Goal: Task Accomplishment & Management: Complete application form

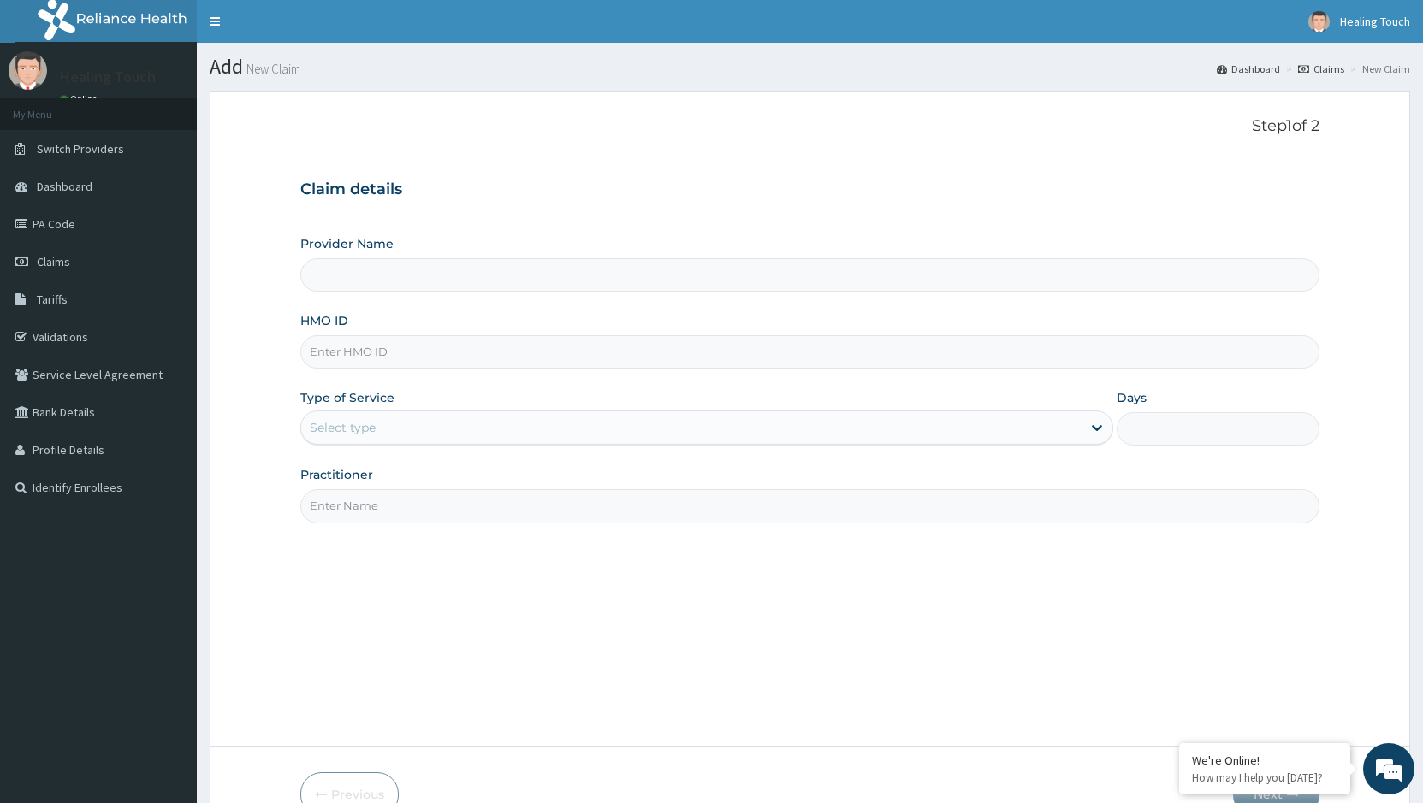
type input "Healing Touch Hospital"
click at [461, 275] on input "Healing Touch Hospital" at bounding box center [809, 274] width 1019 height 33
click at [401, 358] on input "HMO ID" at bounding box center [809, 351] width 1019 height 33
type input "EMM/10033/A"
click at [1096, 434] on icon at bounding box center [1096, 427] width 17 height 17
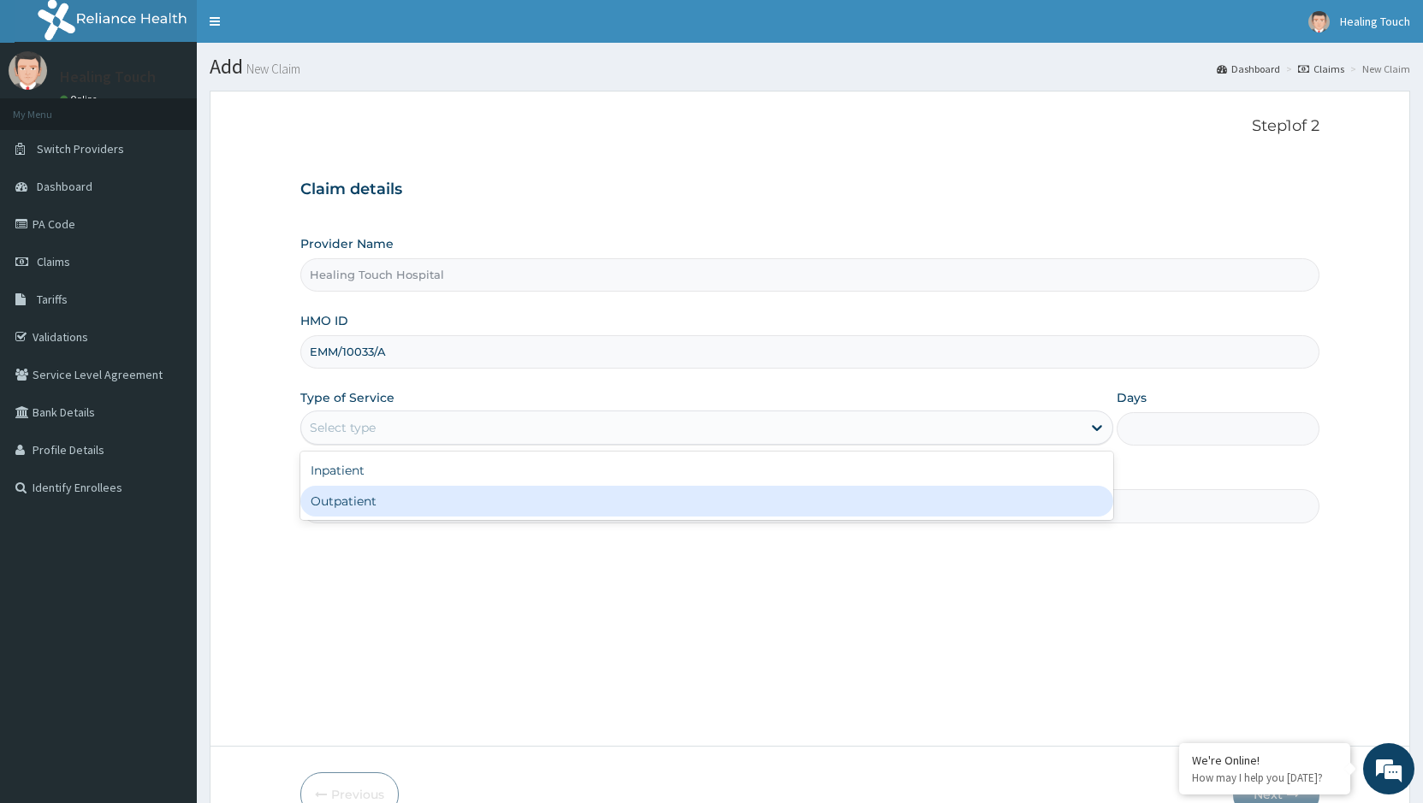
click at [898, 512] on div "Outpatient" at bounding box center [706, 501] width 812 height 31
type input "1"
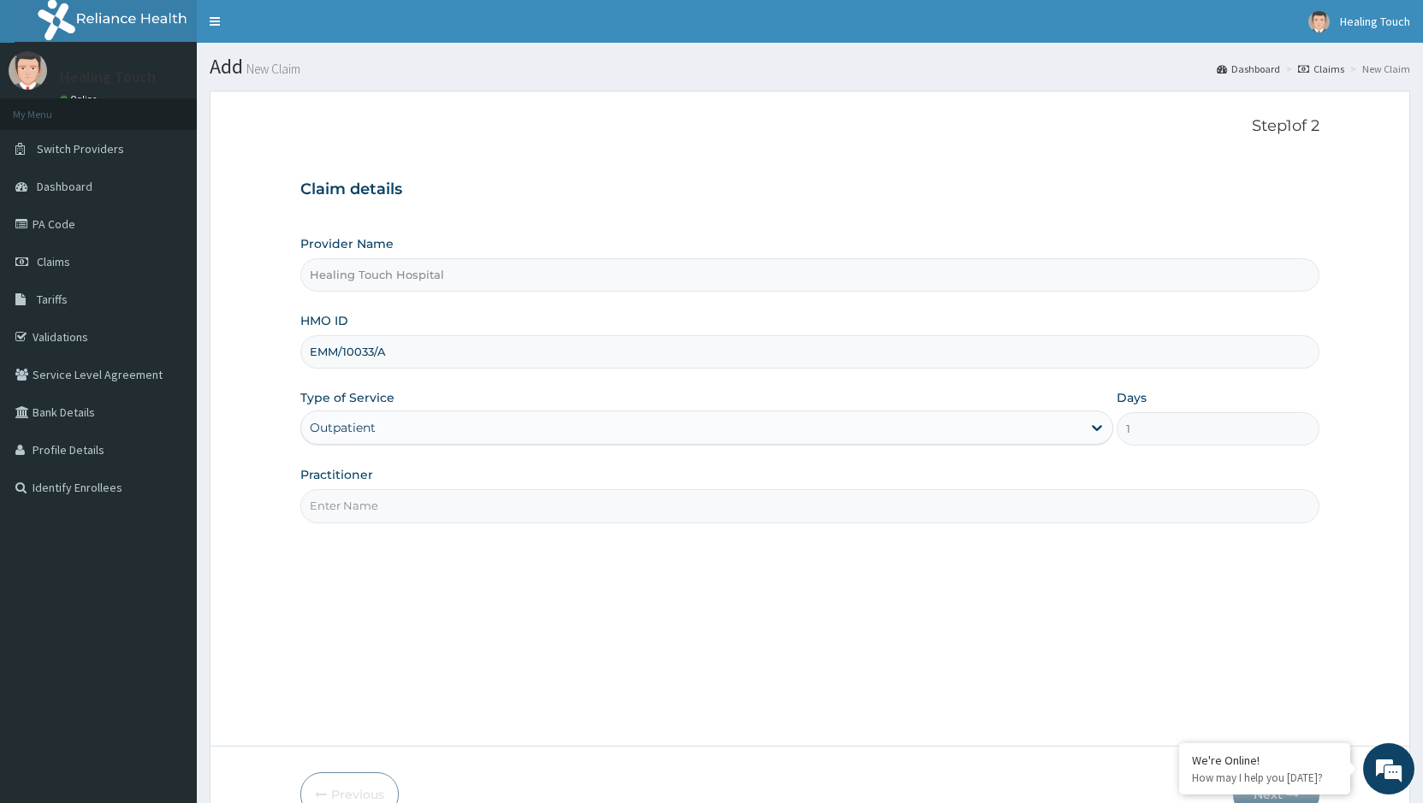
click at [530, 509] on input "Practitioner" at bounding box center [809, 505] width 1019 height 33
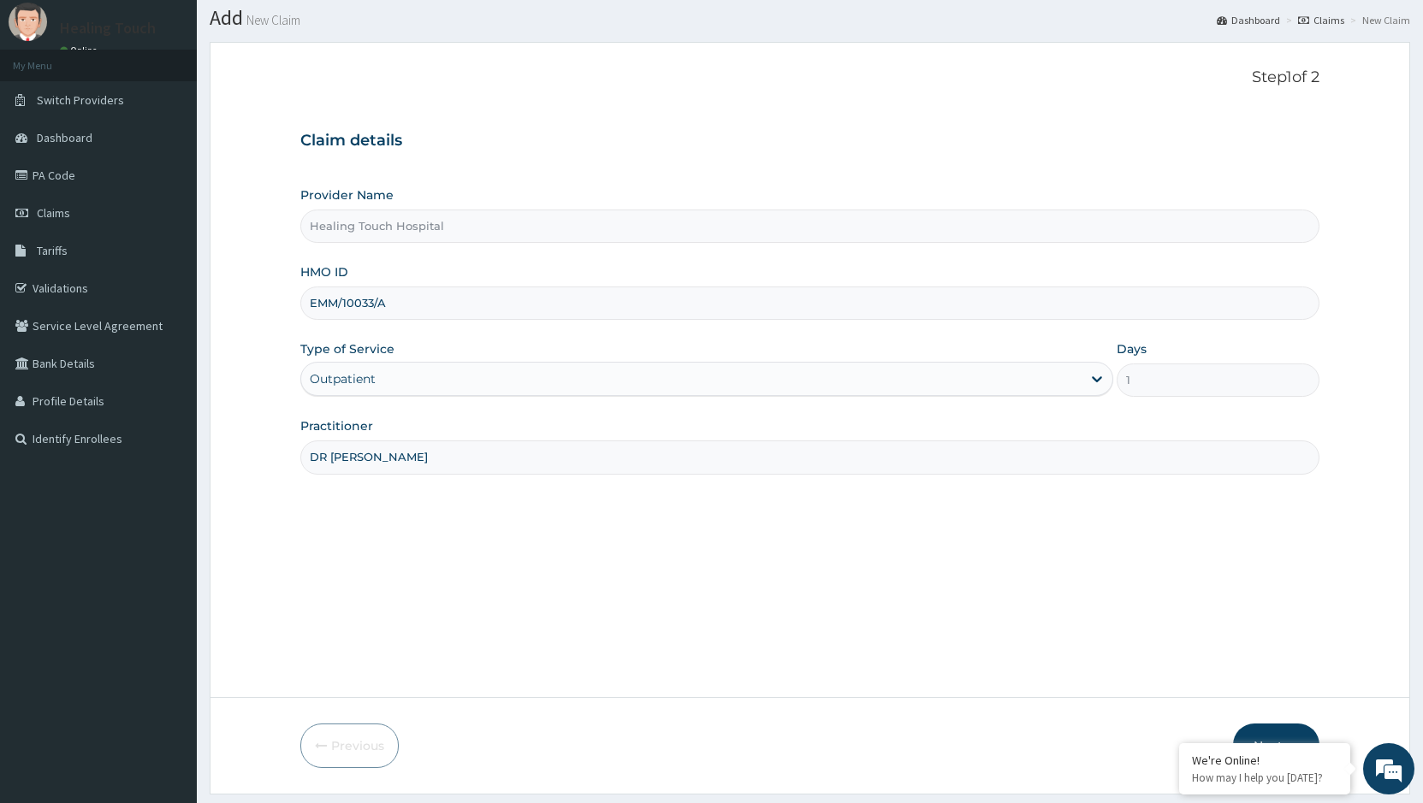
scroll to position [97, 0]
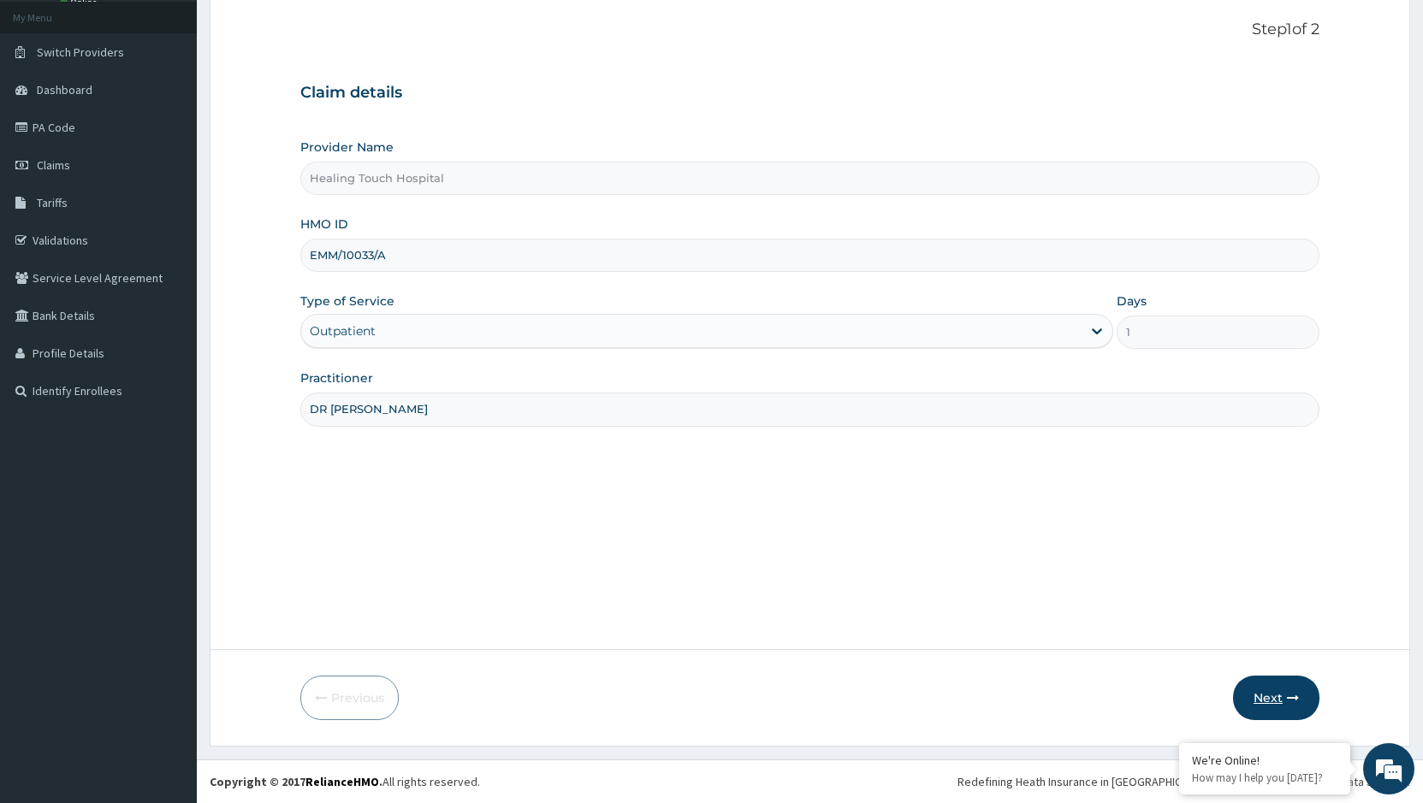
type input "DR [PERSON_NAME]"
click at [1269, 691] on button "Next" at bounding box center [1276, 698] width 86 height 44
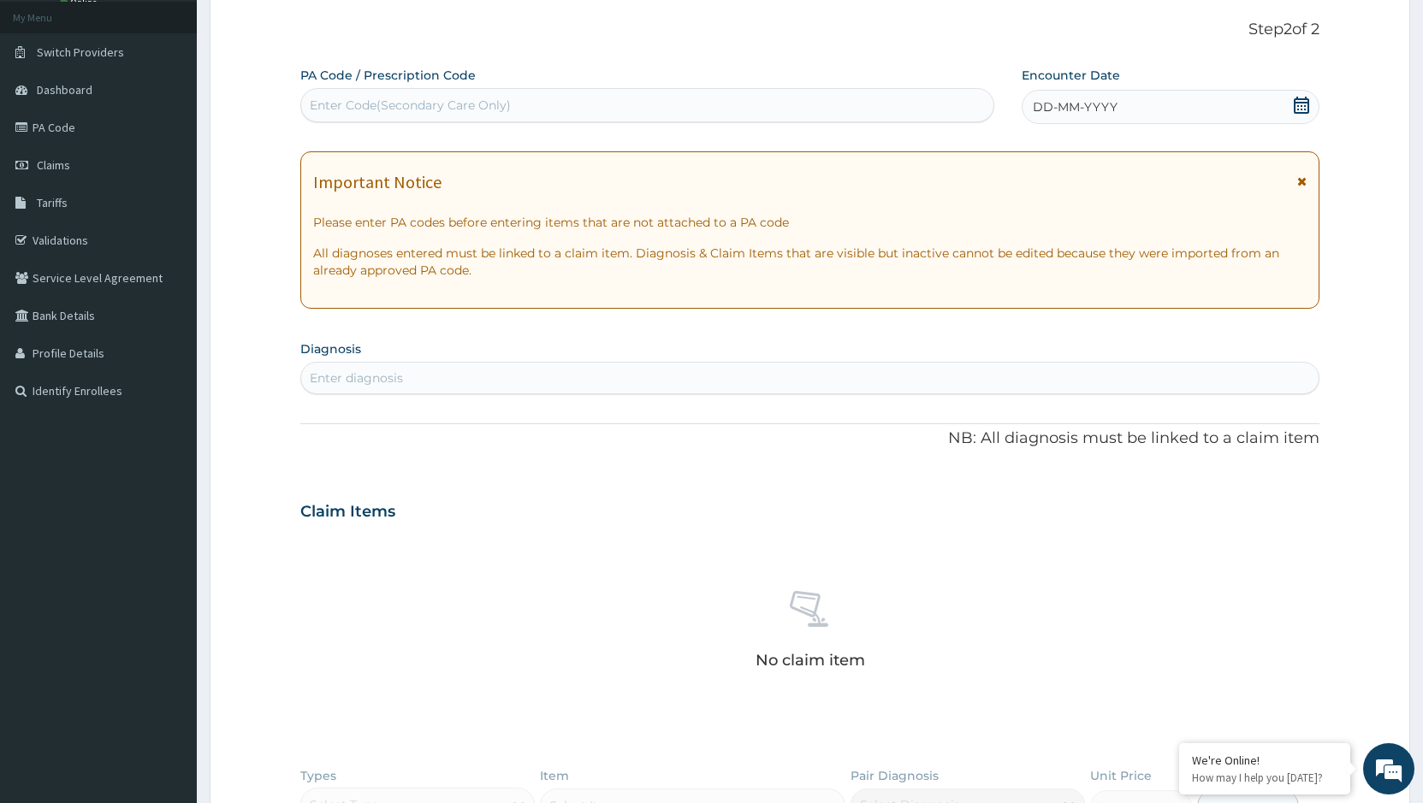
click at [879, 104] on div "Enter Code(Secondary Care Only)" at bounding box center [647, 105] width 692 height 27
paste input "PA/2AE787"
type input "PA/2AE787"
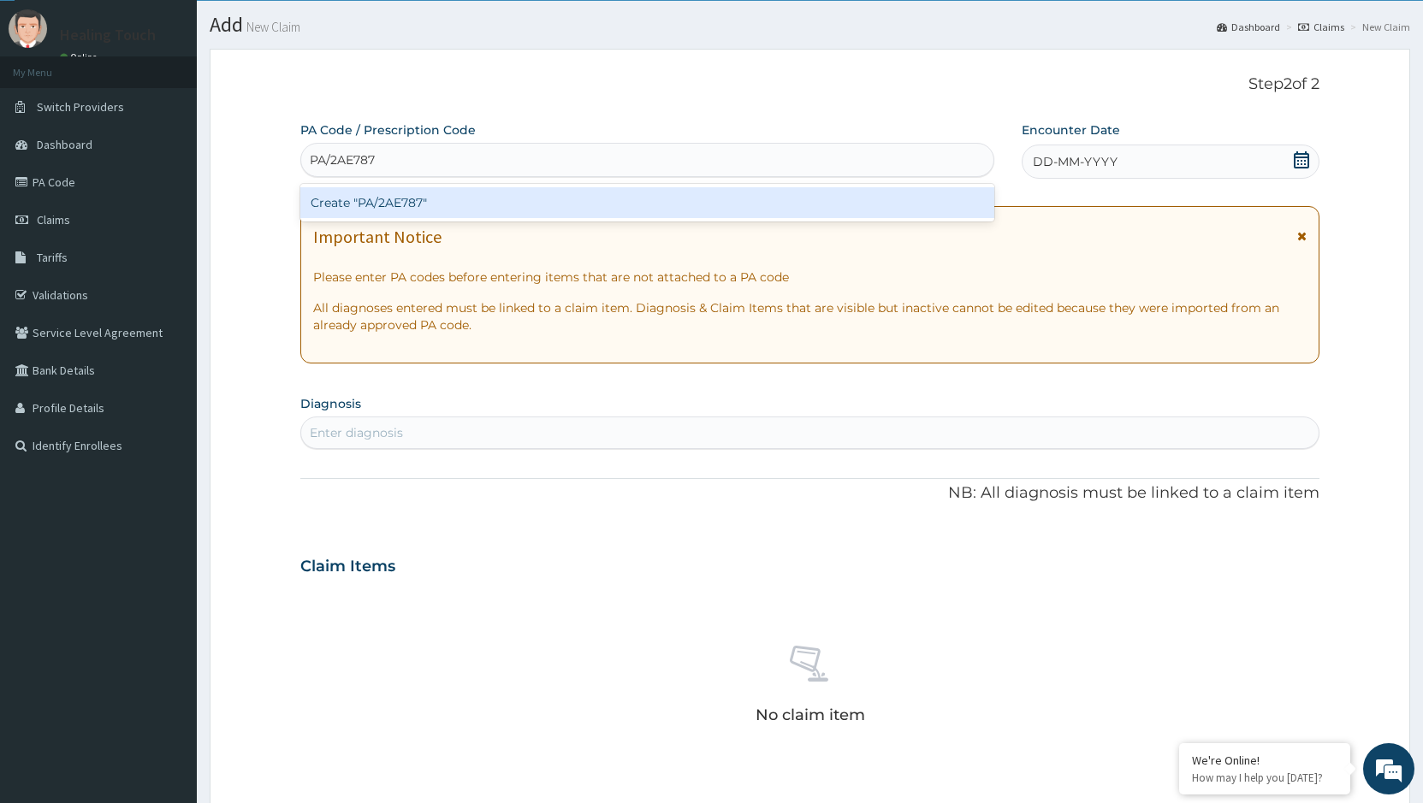
scroll to position [11, 0]
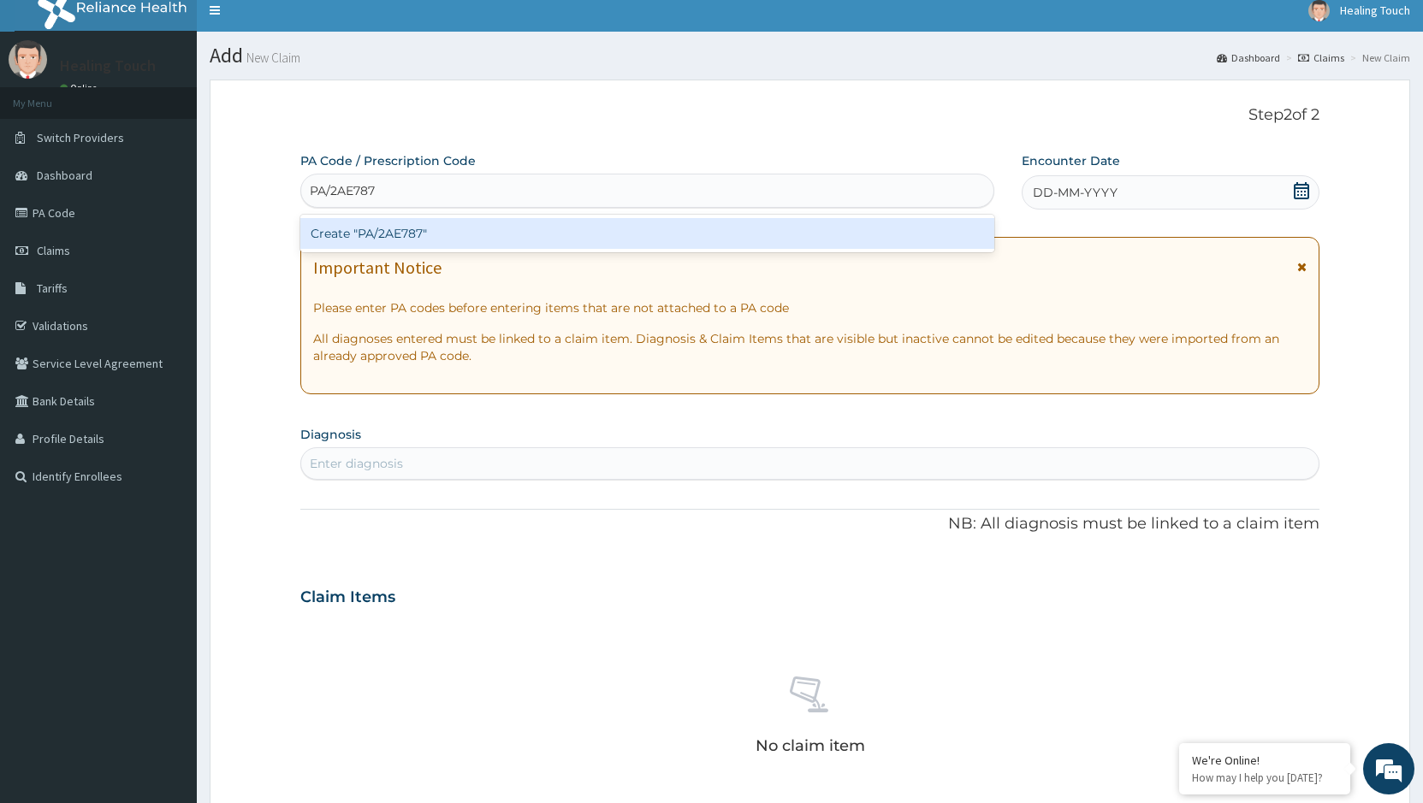
click at [417, 234] on div "Create "PA/2AE787"" at bounding box center [647, 233] width 694 height 31
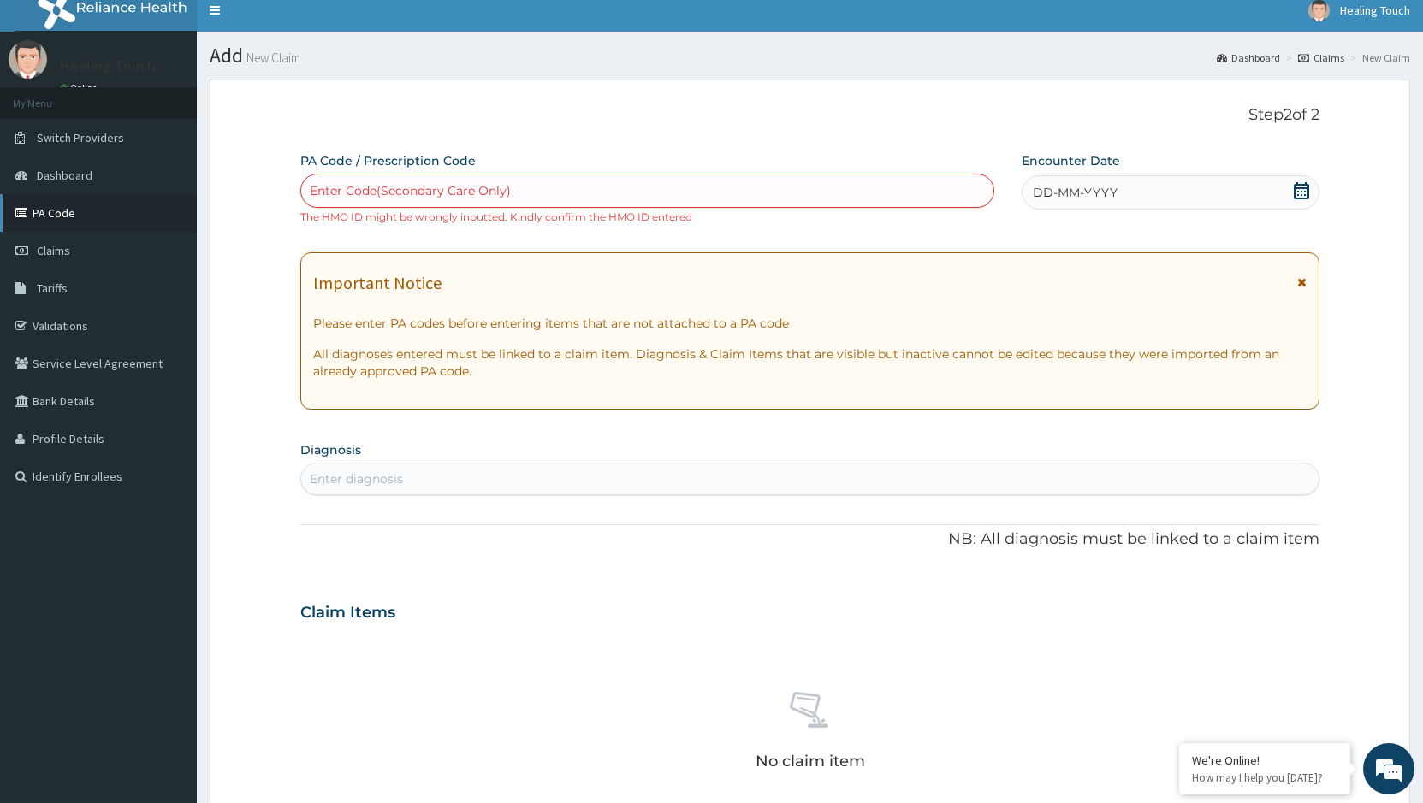
click at [59, 225] on link "PA Code" at bounding box center [98, 213] width 197 height 38
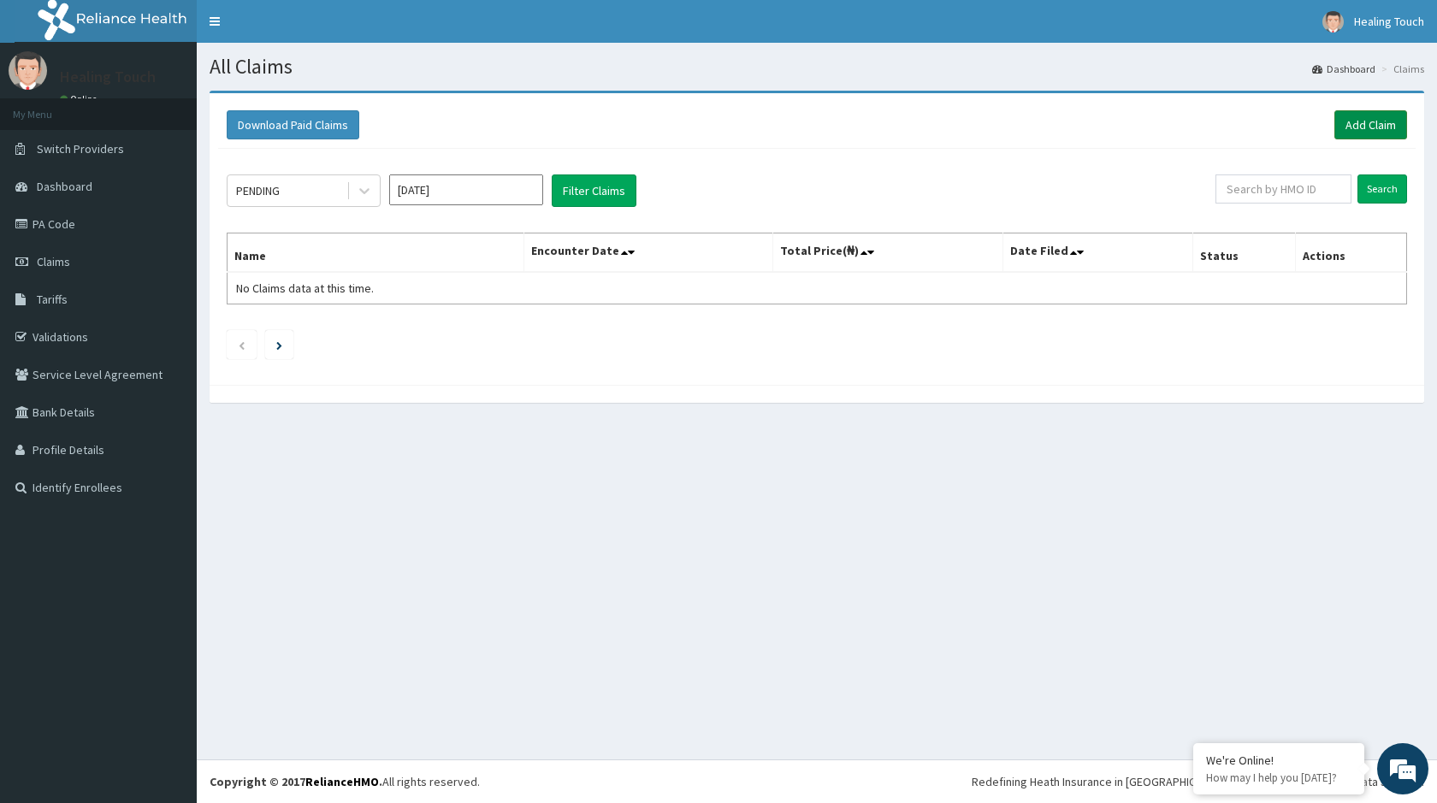
click at [1353, 123] on link "Add Claim" at bounding box center [1371, 124] width 73 height 29
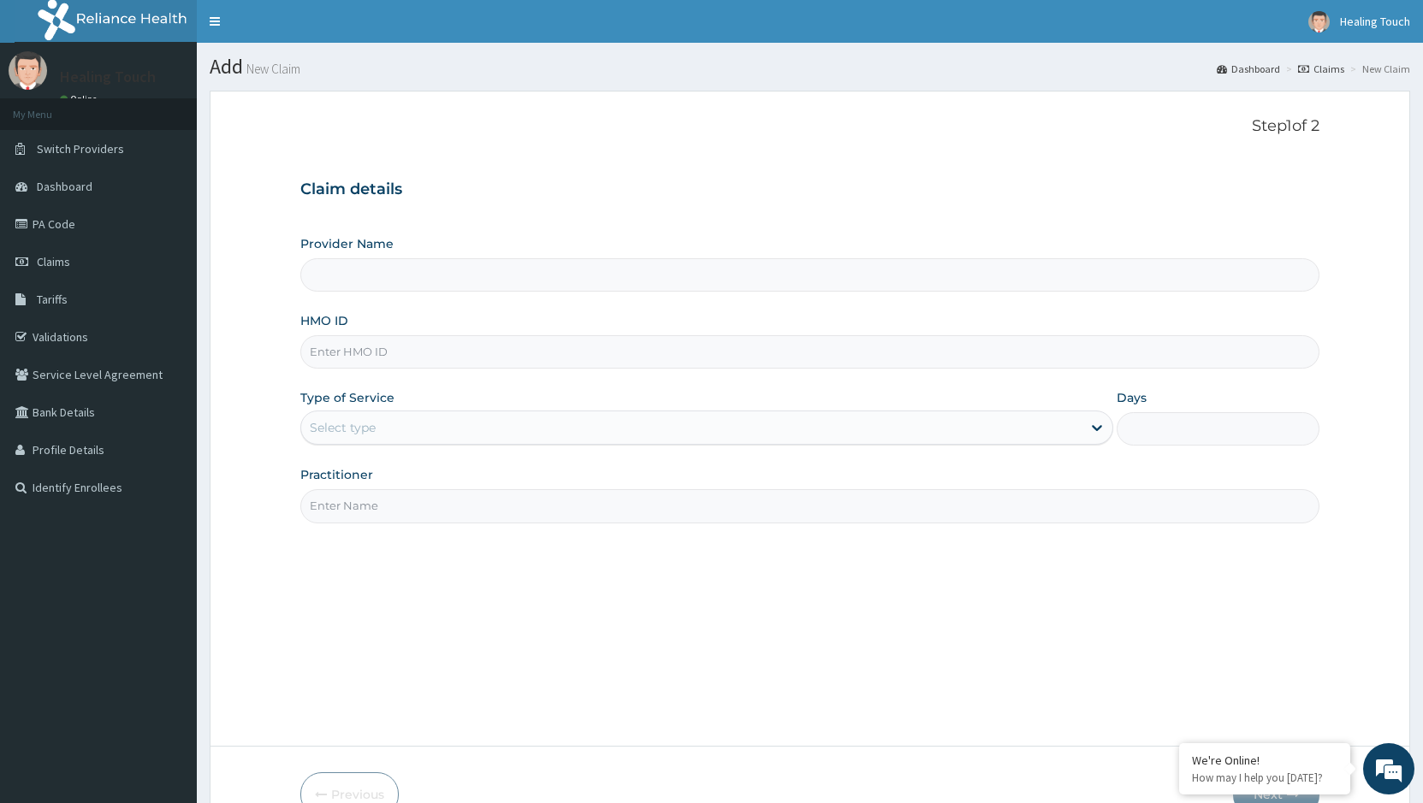
click at [362, 354] on input "HMO ID" at bounding box center [809, 351] width 1019 height 33
type input "Healing Touch Hospital"
click at [372, 357] on input "EEM/10033A" at bounding box center [809, 351] width 1019 height 33
type input "EEM/10033/A"
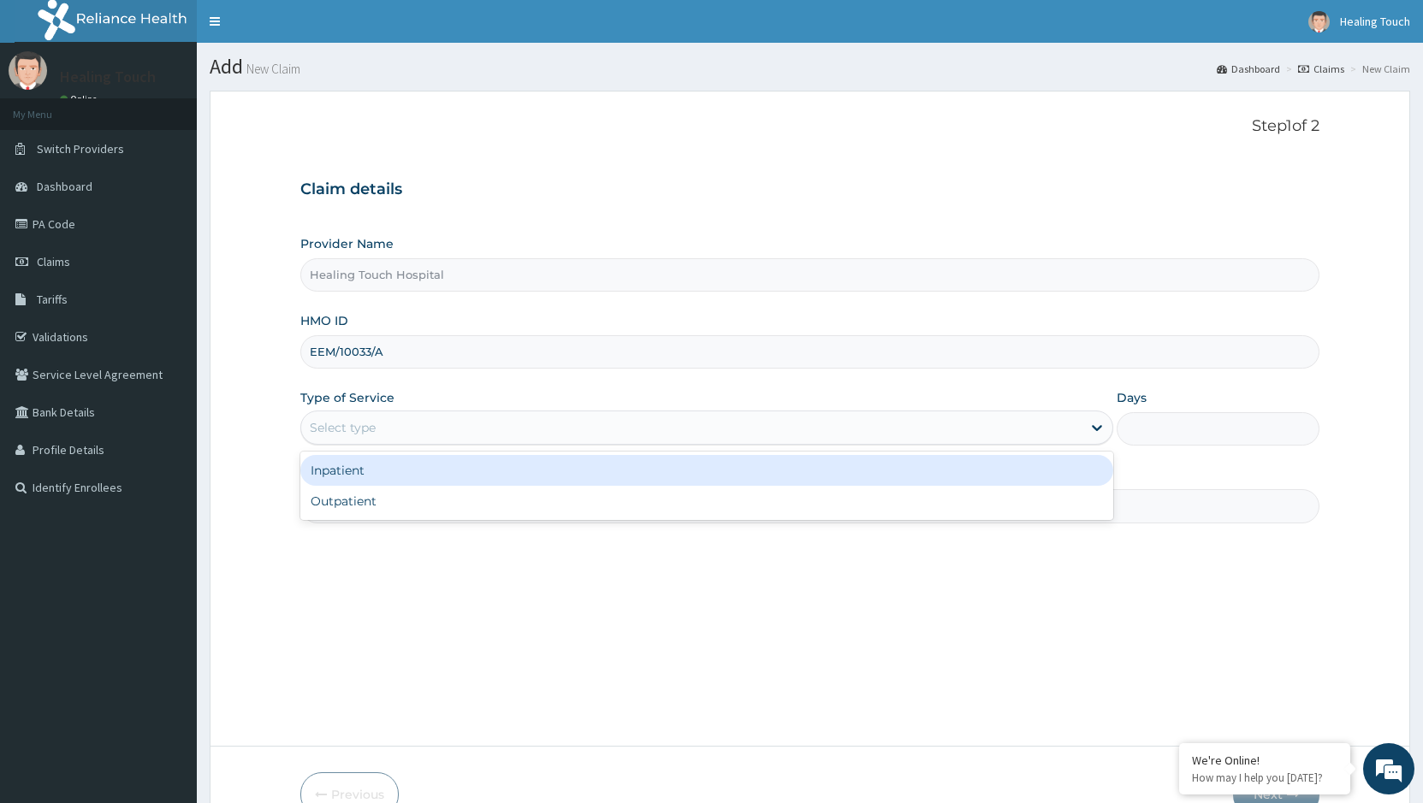
click at [569, 421] on div "Select type" at bounding box center [690, 427] width 779 height 27
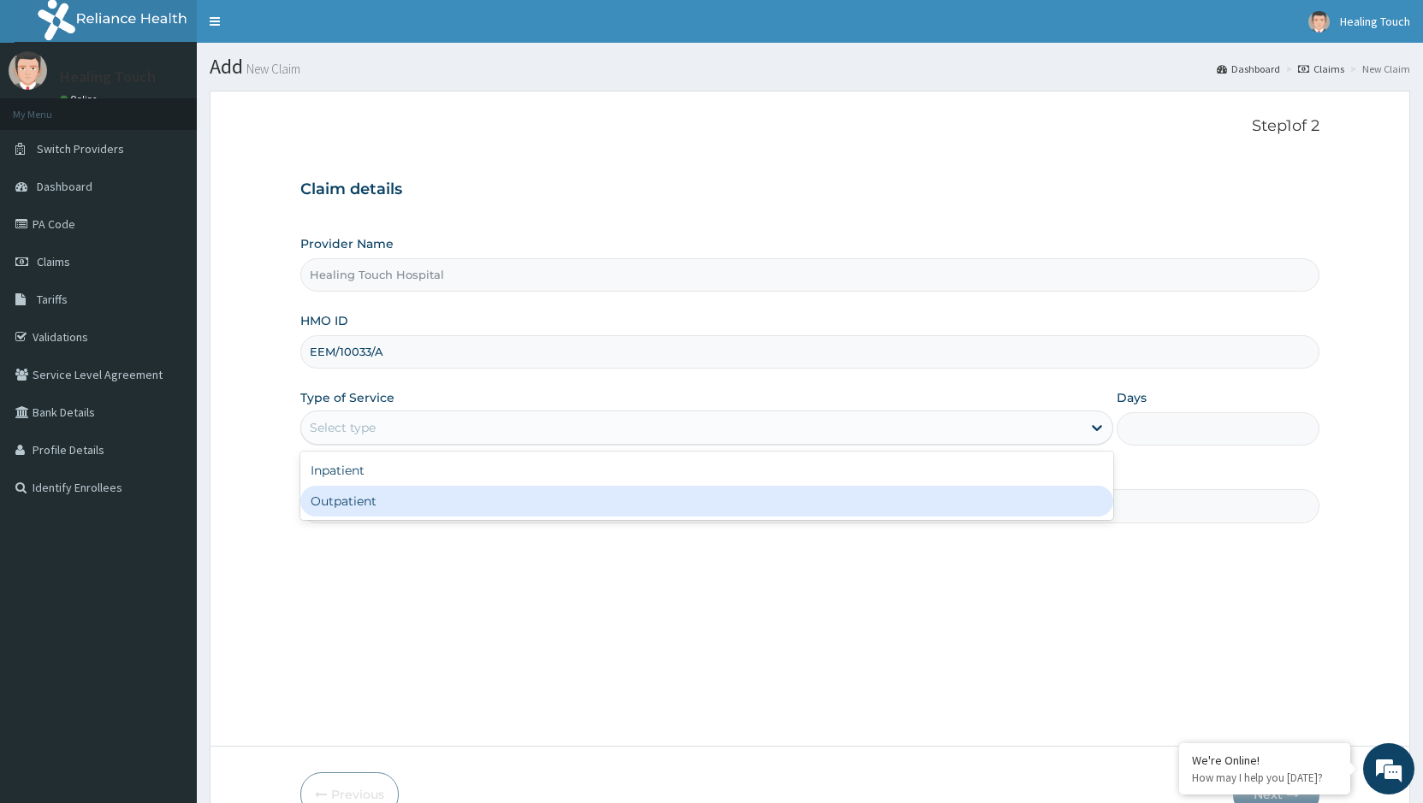
click at [488, 506] on div "Outpatient" at bounding box center [706, 501] width 812 height 31
type input "1"
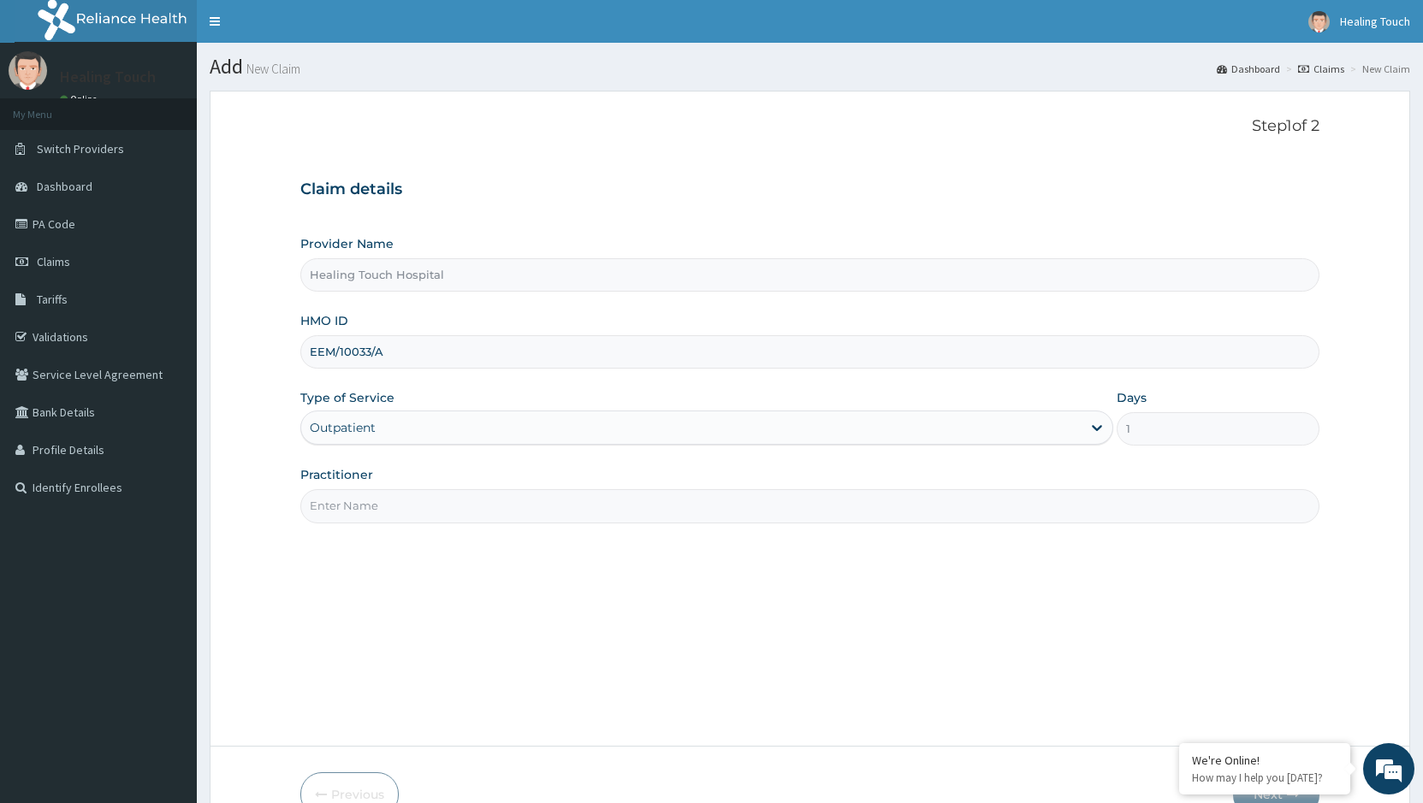
click at [383, 512] on input "Practitioner" at bounding box center [809, 505] width 1019 height 33
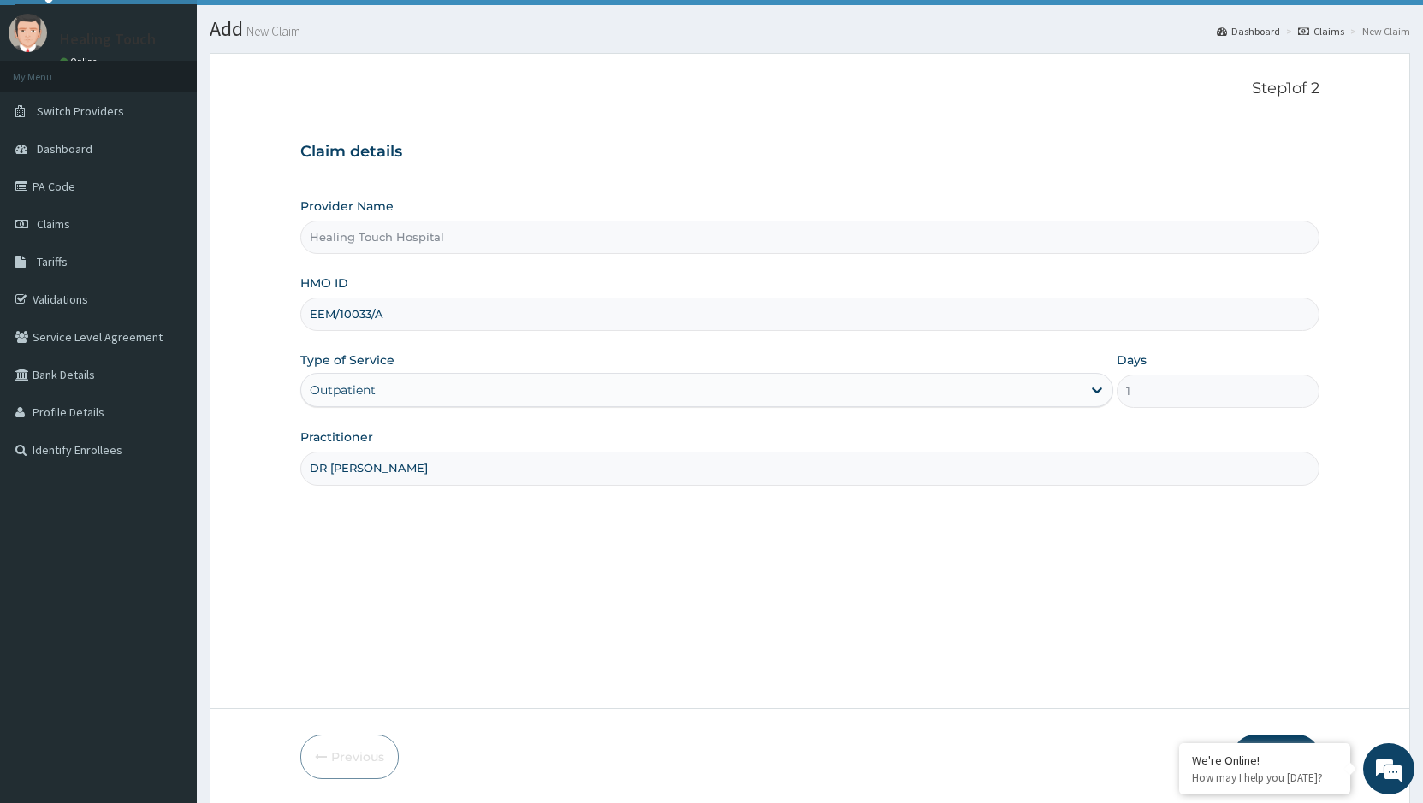
scroll to position [97, 0]
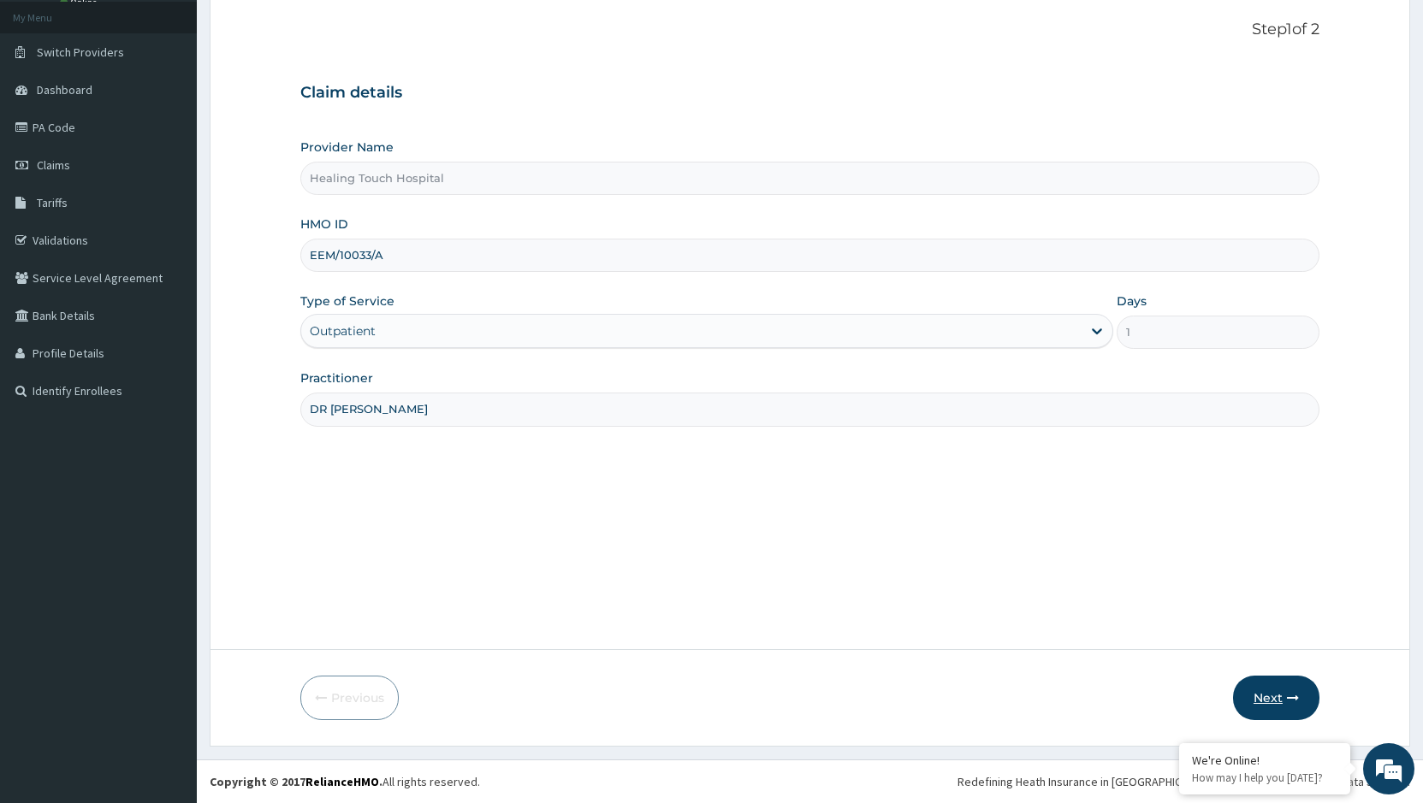
type input "DR [PERSON_NAME]"
click at [1300, 701] on button "Next" at bounding box center [1276, 698] width 86 height 44
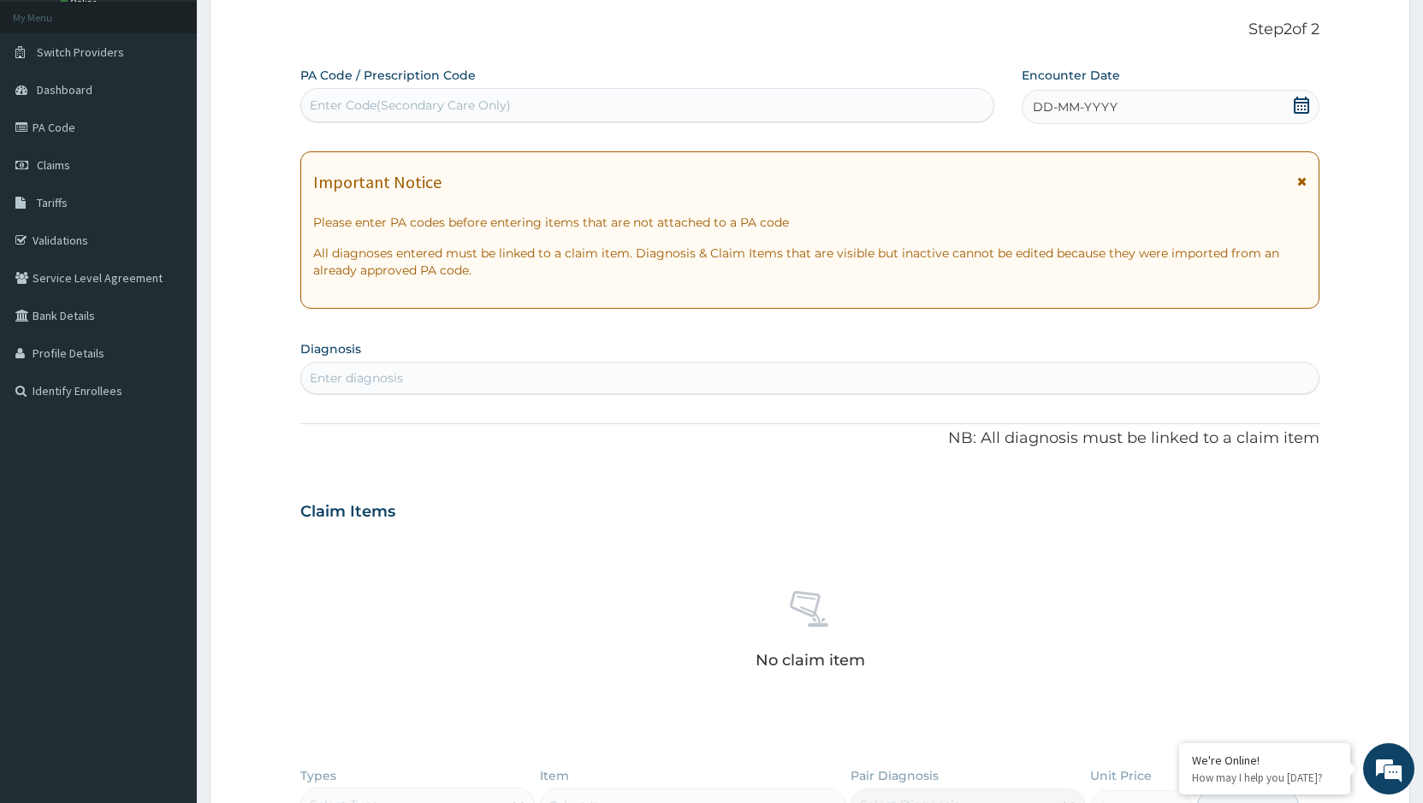
click at [363, 104] on div "Enter Code(Secondary Care Only)" at bounding box center [410, 105] width 201 height 17
paste input "PA/2AE787"
type input "PA/2AE787"
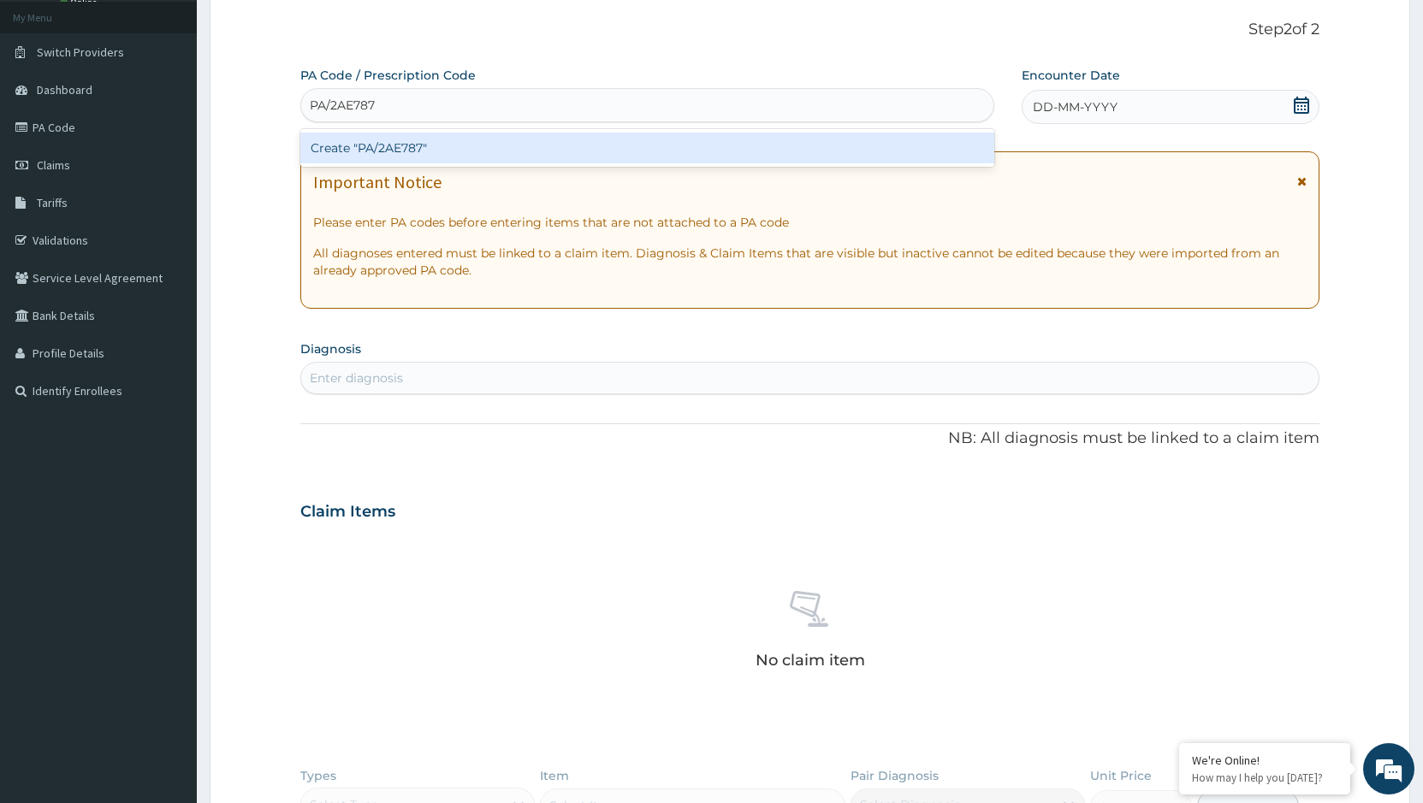
click at [399, 152] on div "Create "PA/2AE787"" at bounding box center [647, 148] width 694 height 31
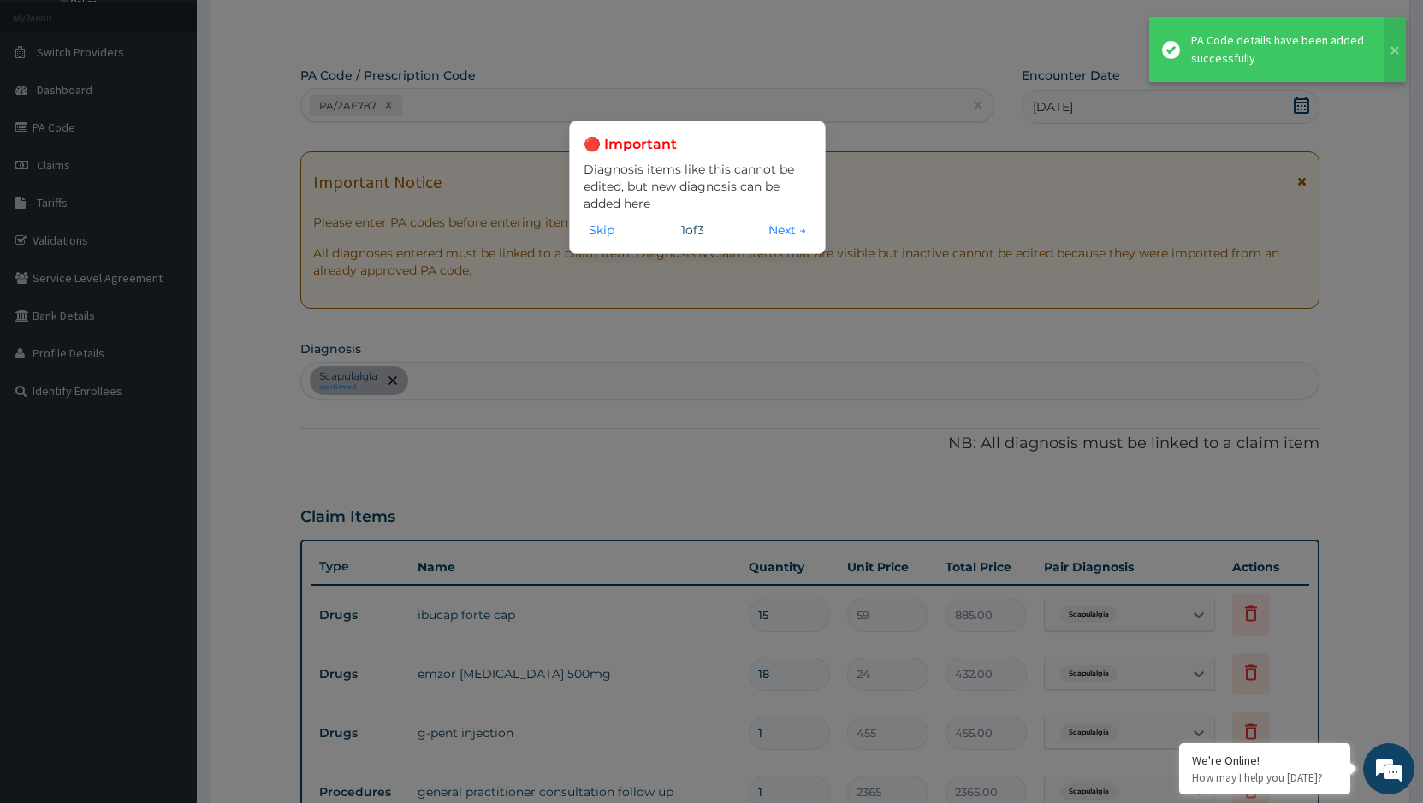
scroll to position [546, 0]
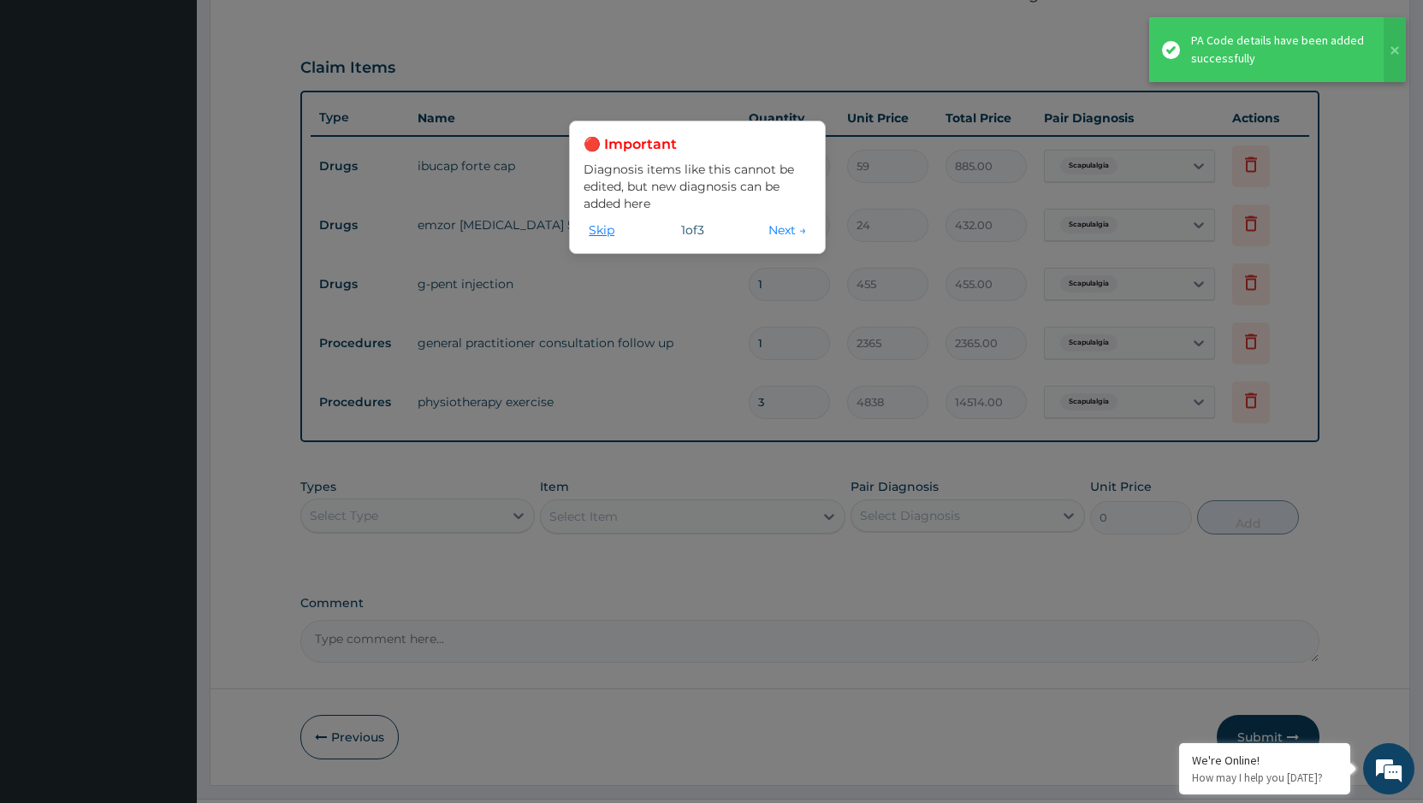
click at [591, 234] on button "Skip" at bounding box center [601, 230] width 36 height 19
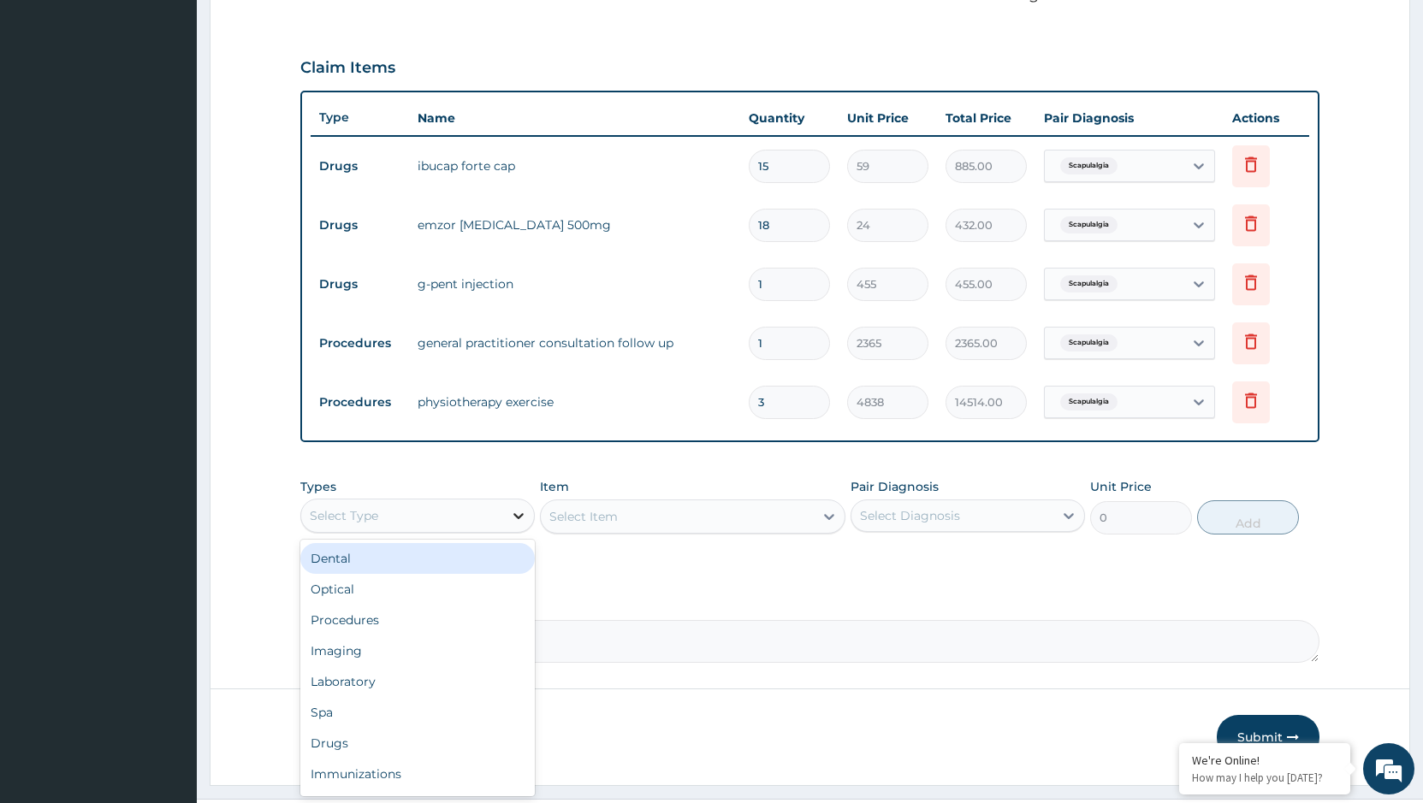
click at [518, 516] on icon at bounding box center [518, 515] width 17 height 17
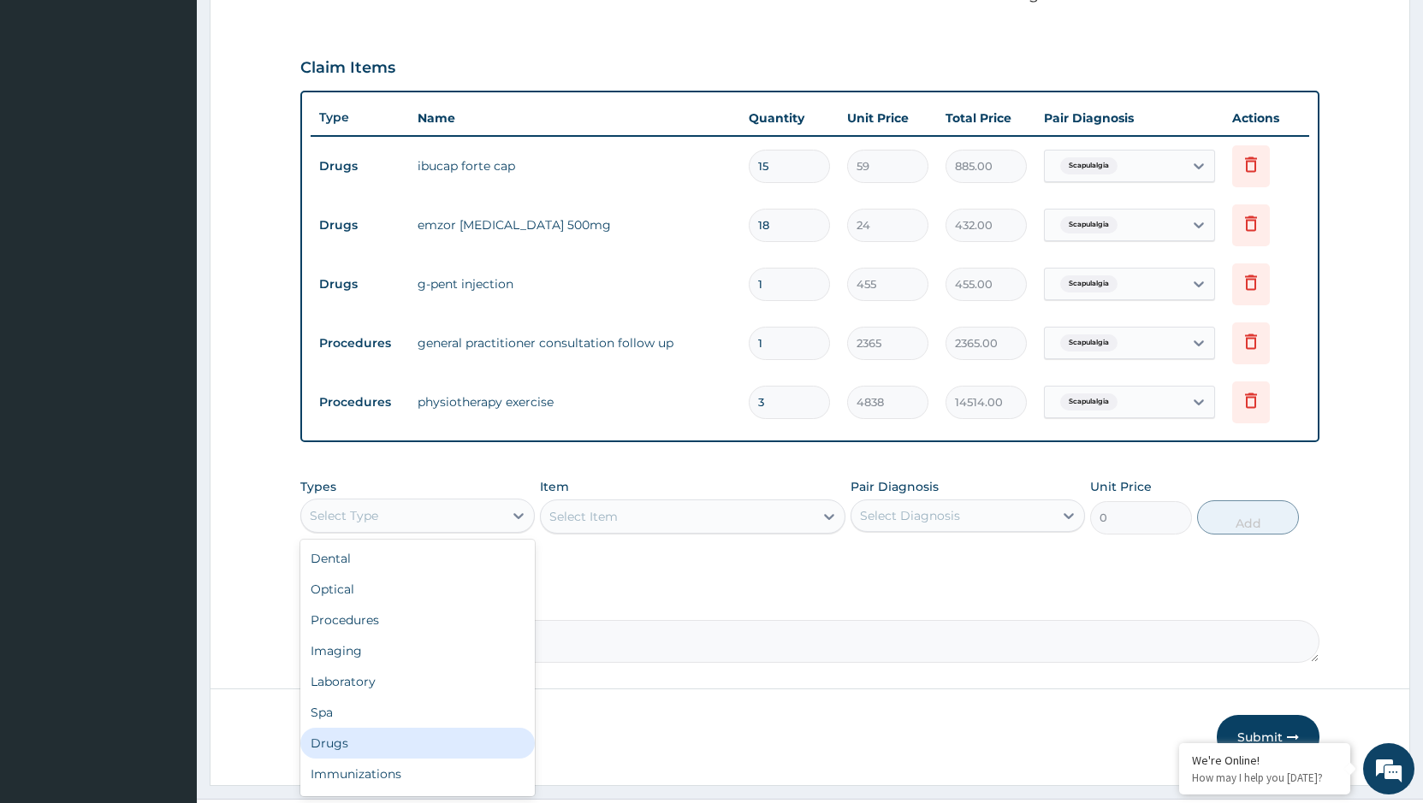
click at [381, 745] on div "Drugs" at bounding box center [417, 743] width 234 height 31
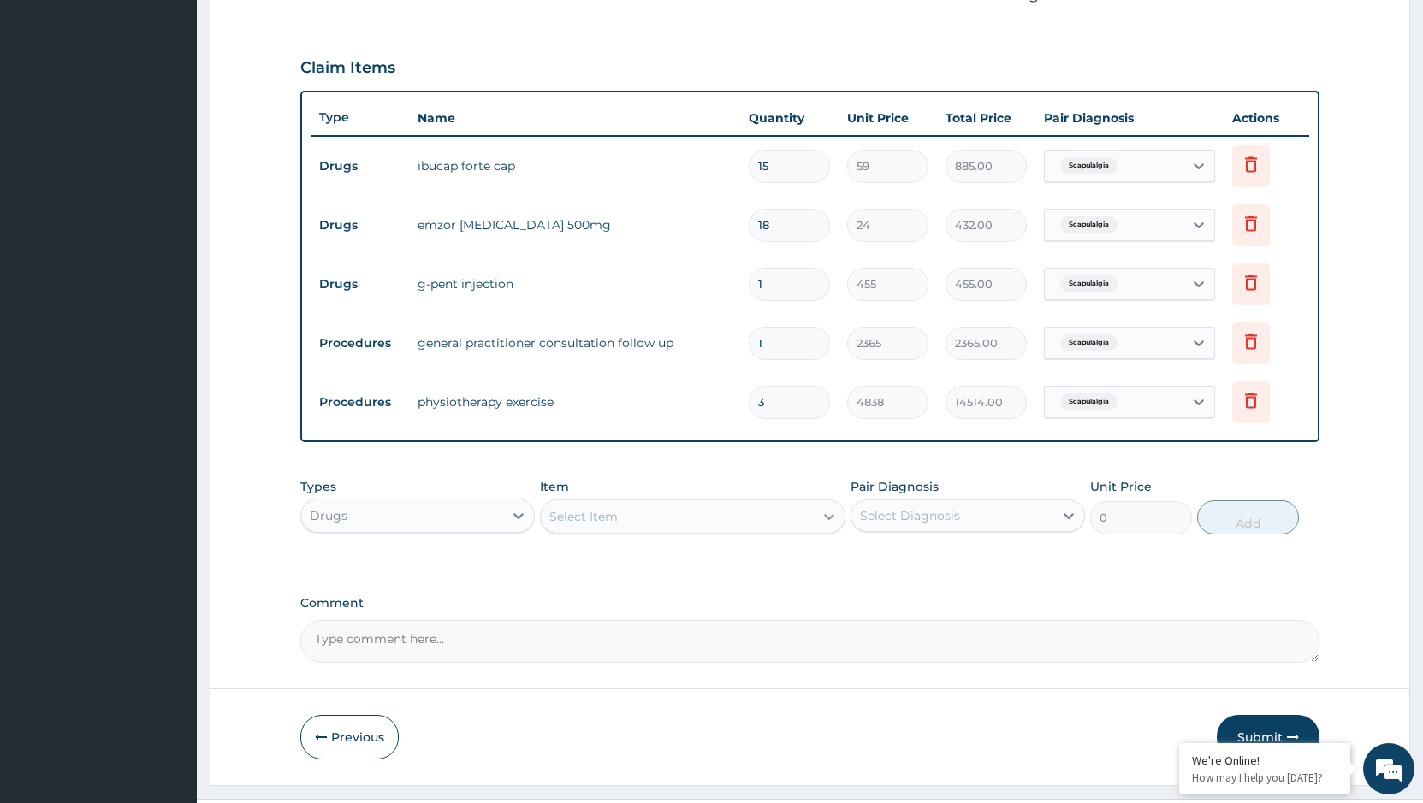
click at [826, 524] on icon at bounding box center [828, 516] width 17 height 17
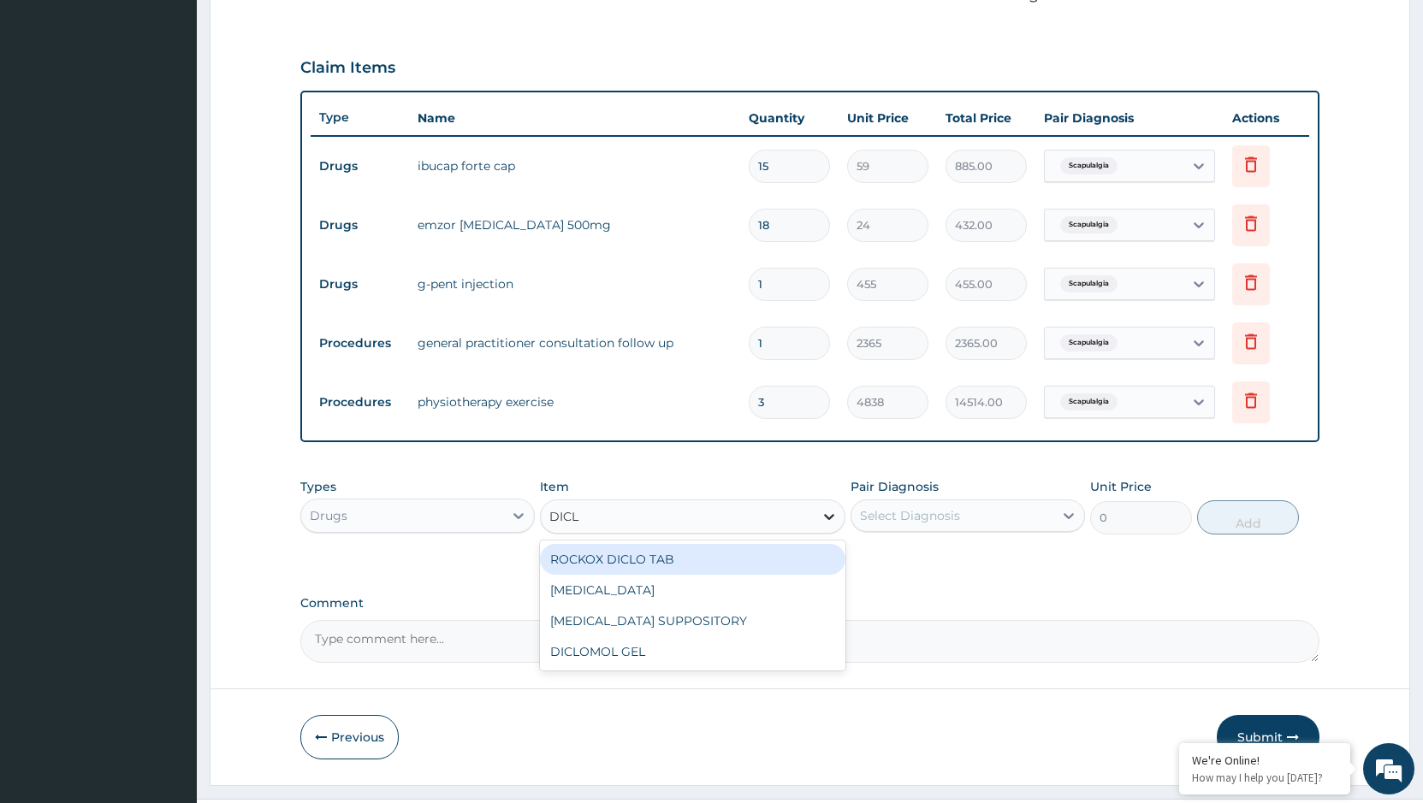
type input "DICLO"
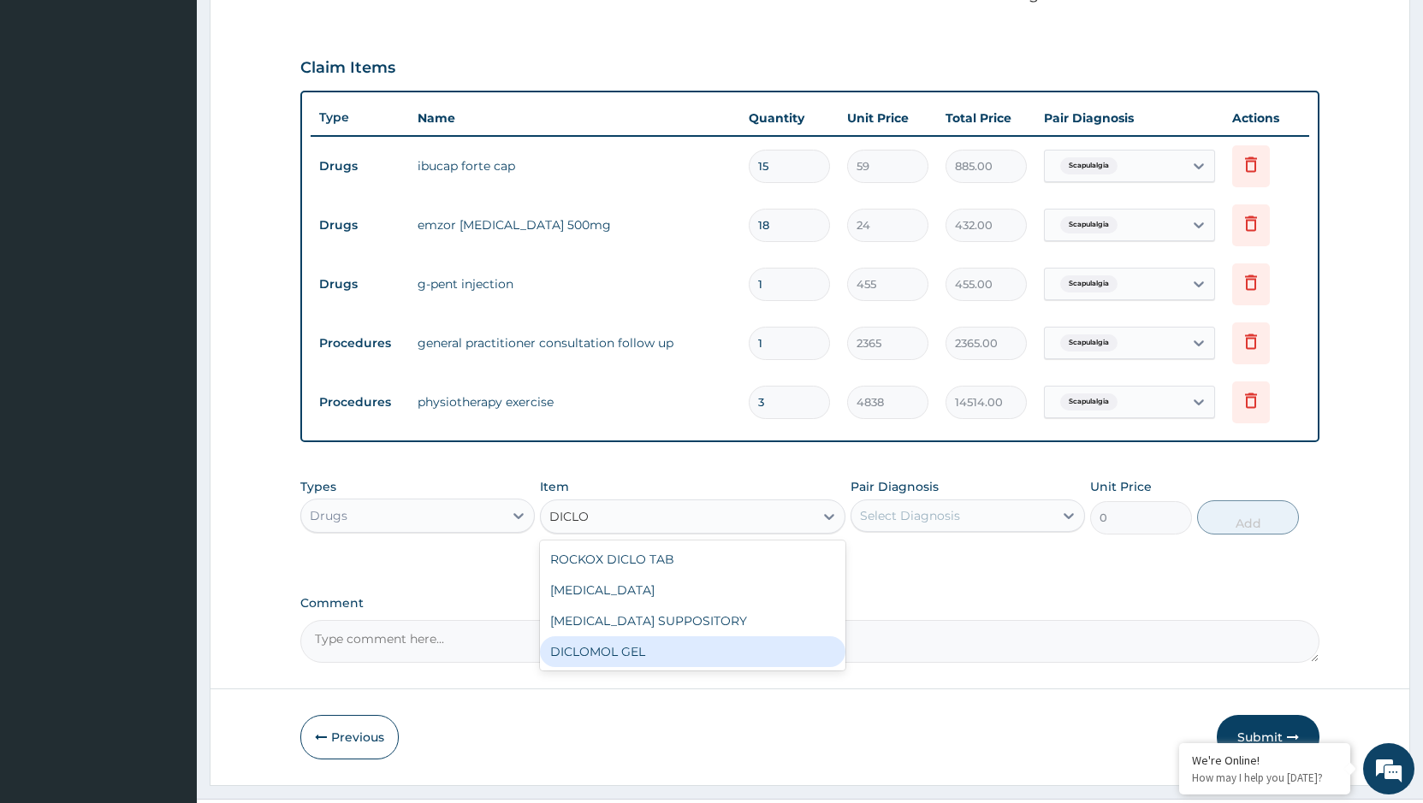
click at [748, 663] on div "DICLOMOL GEL" at bounding box center [692, 651] width 305 height 31
type input "828"
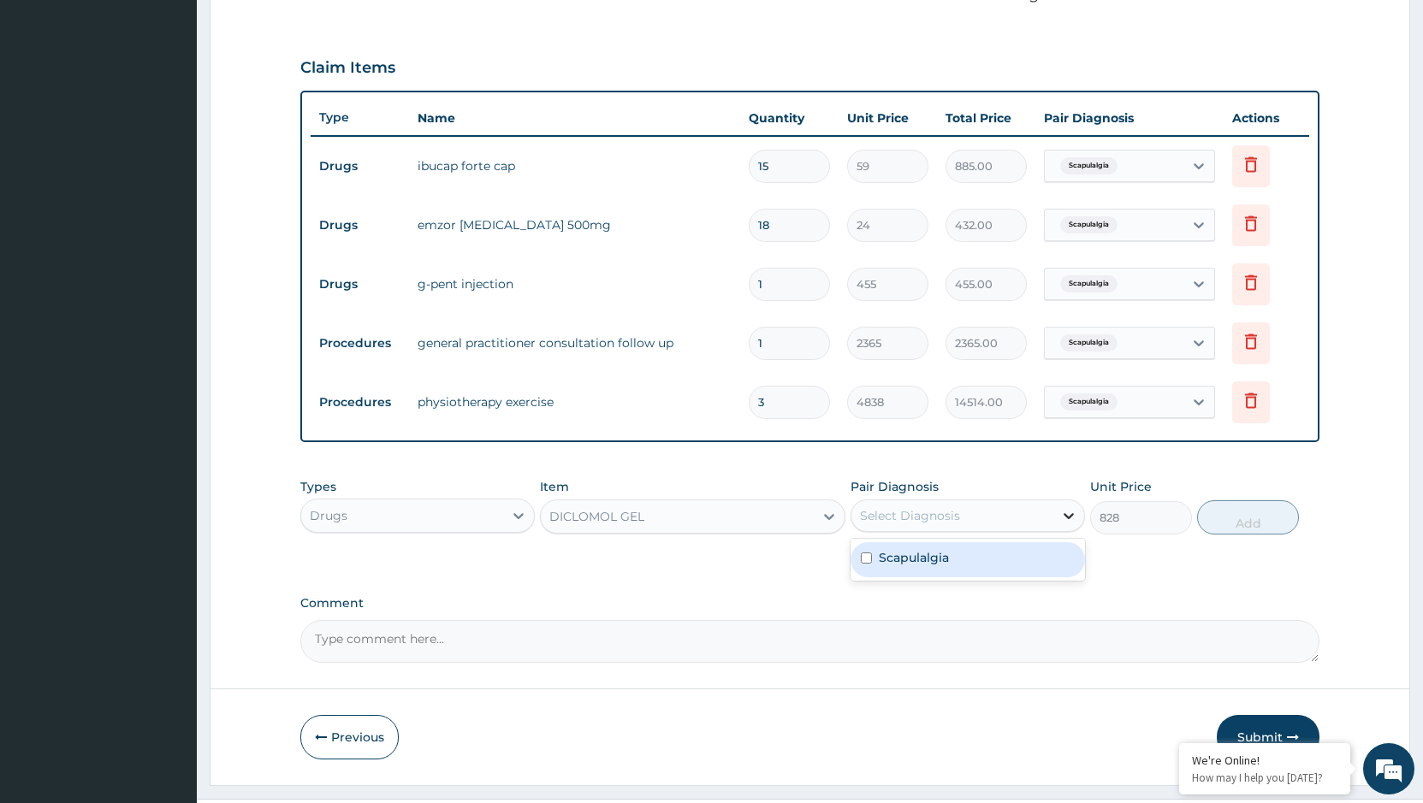
click at [1078, 505] on div at bounding box center [1068, 515] width 31 height 31
click at [1030, 565] on div "Scapulalgia" at bounding box center [967, 559] width 234 height 35
checkbox input "true"
click at [1231, 519] on button "Add" at bounding box center [1248, 517] width 102 height 34
type input "0"
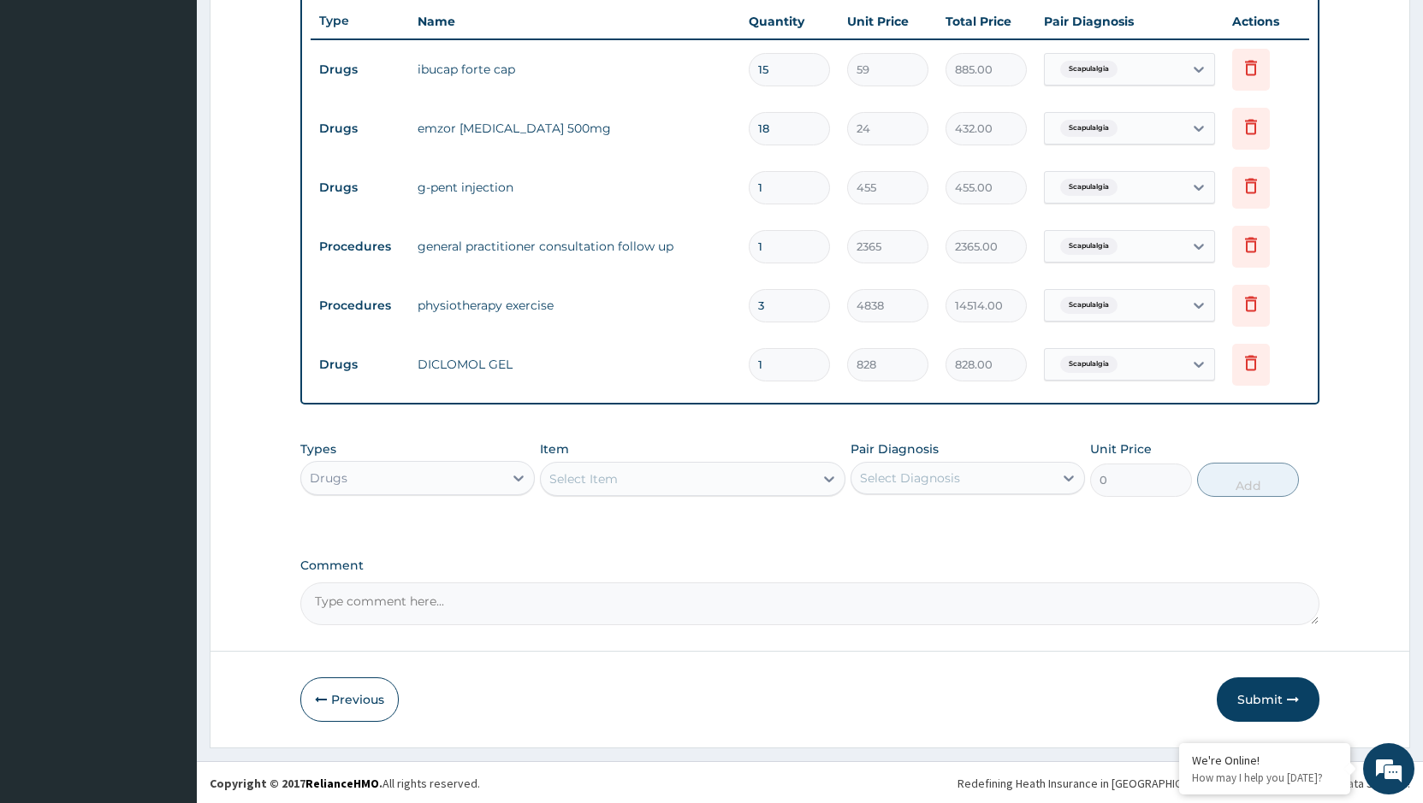
scroll to position [644, 0]
click at [1252, 701] on button "Submit" at bounding box center [1267, 698] width 103 height 44
